Goal: Navigation & Orientation: Find specific page/section

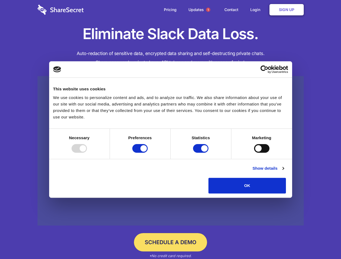
click at [87, 153] on div at bounding box center [79, 148] width 15 height 9
click at [148, 153] on input "Preferences" at bounding box center [139, 148] width 15 height 9
checkbox input "false"
click at [202, 153] on input "Statistics" at bounding box center [200, 148] width 15 height 9
checkbox input "false"
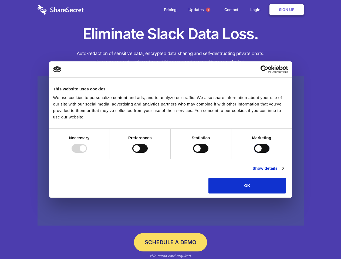
click at [254, 153] on input "Marketing" at bounding box center [261, 148] width 15 height 9
checkbox input "true"
click at [284, 172] on link "Show details" at bounding box center [268, 168] width 31 height 6
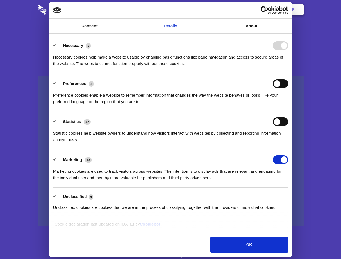
click at [288, 73] on li "Necessary 7 Necessary cookies help make a website usable by enabling basic func…" at bounding box center [170, 54] width 235 height 38
click at [208, 10] on span "1" at bounding box center [208, 10] width 4 height 4
